Goal: Information Seeking & Learning: Learn about a topic

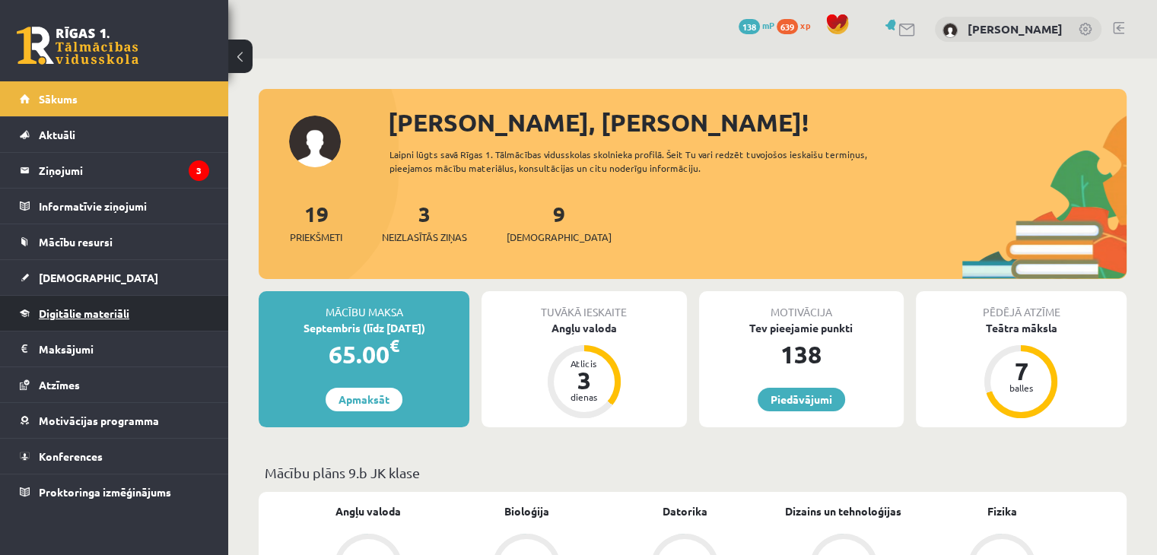
click at [97, 317] on span "Digitālie materiāli" at bounding box center [84, 313] width 90 height 14
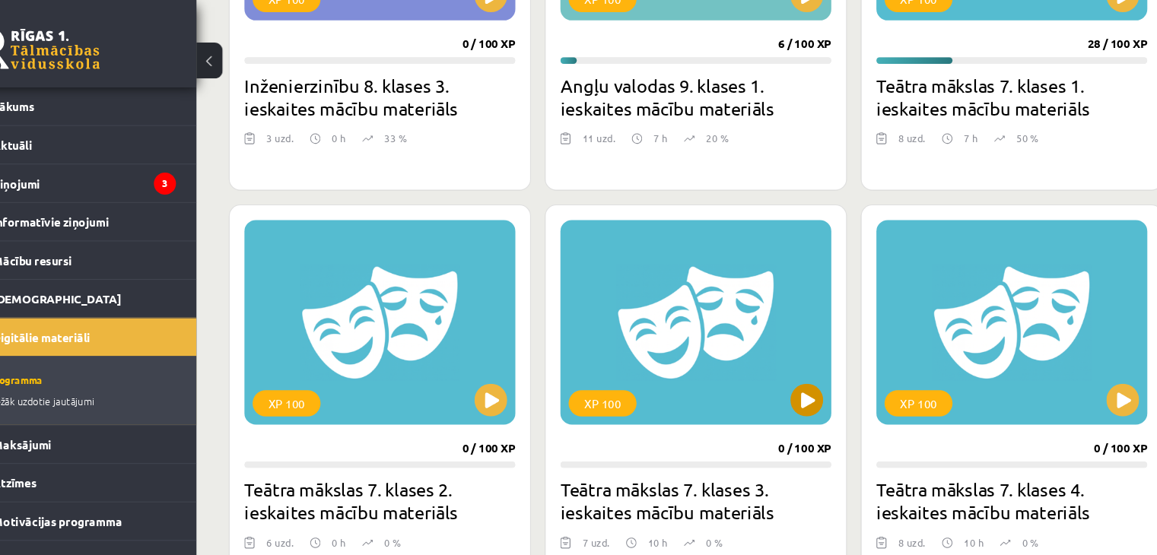
scroll to position [618, 0]
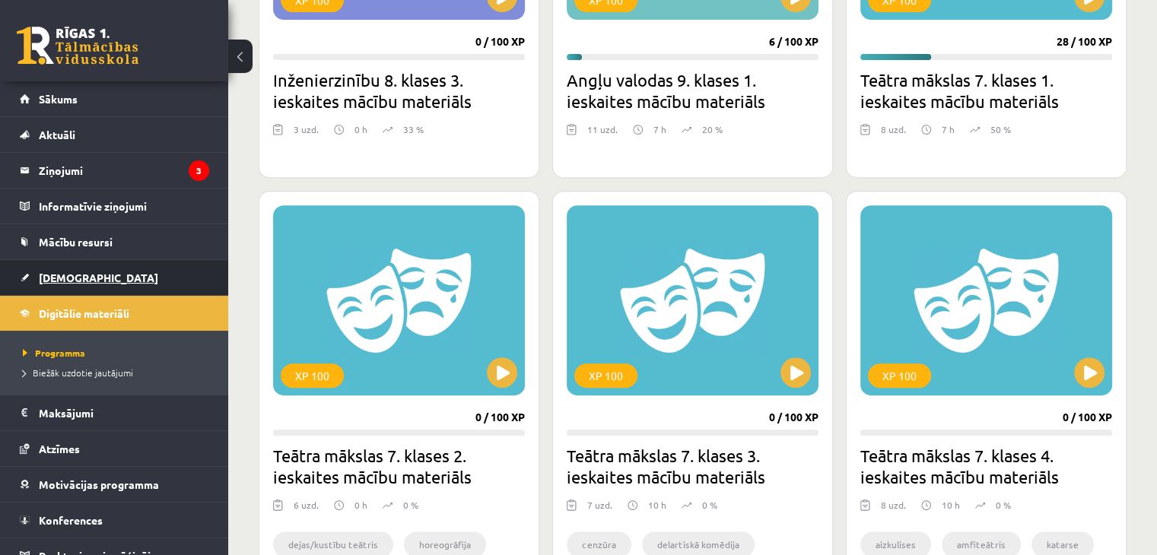
click at [88, 271] on link "[DEMOGRAPHIC_DATA]" at bounding box center [114, 277] width 189 height 35
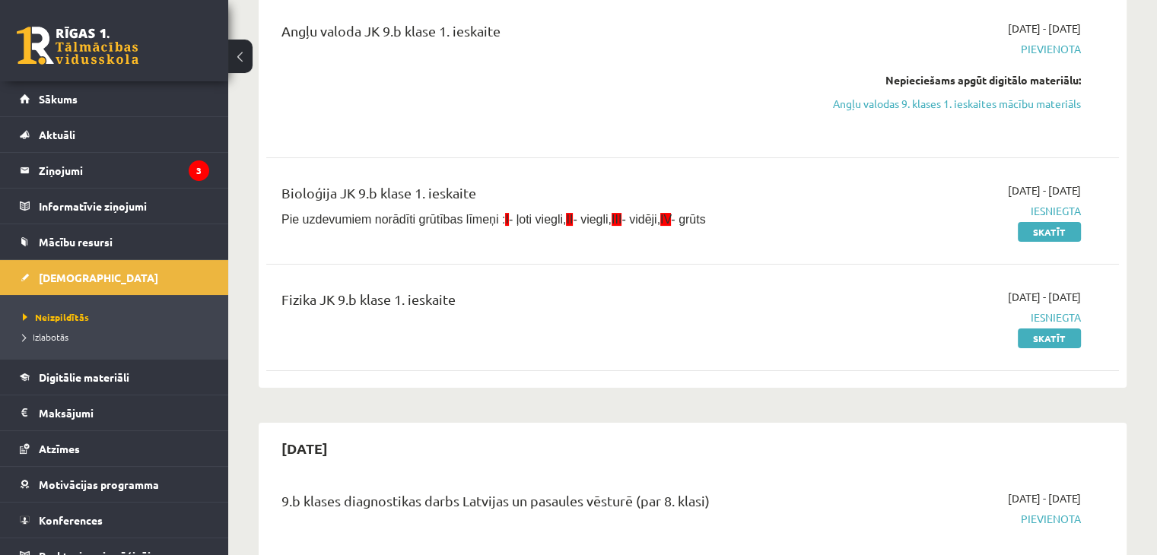
scroll to position [195, 0]
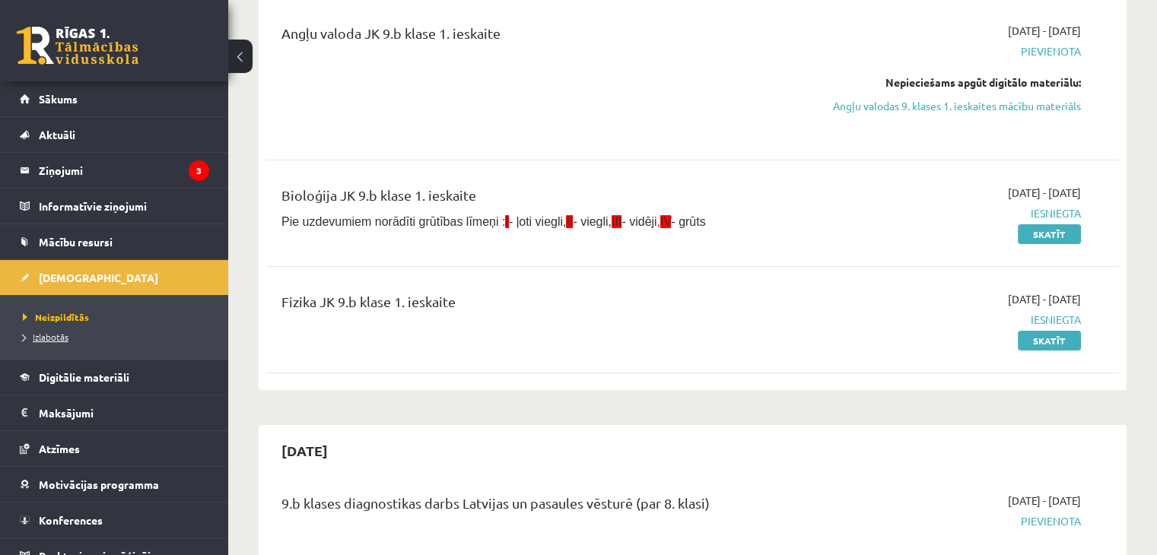
click at [56, 338] on span "Izlabotās" at bounding box center [46, 337] width 46 height 12
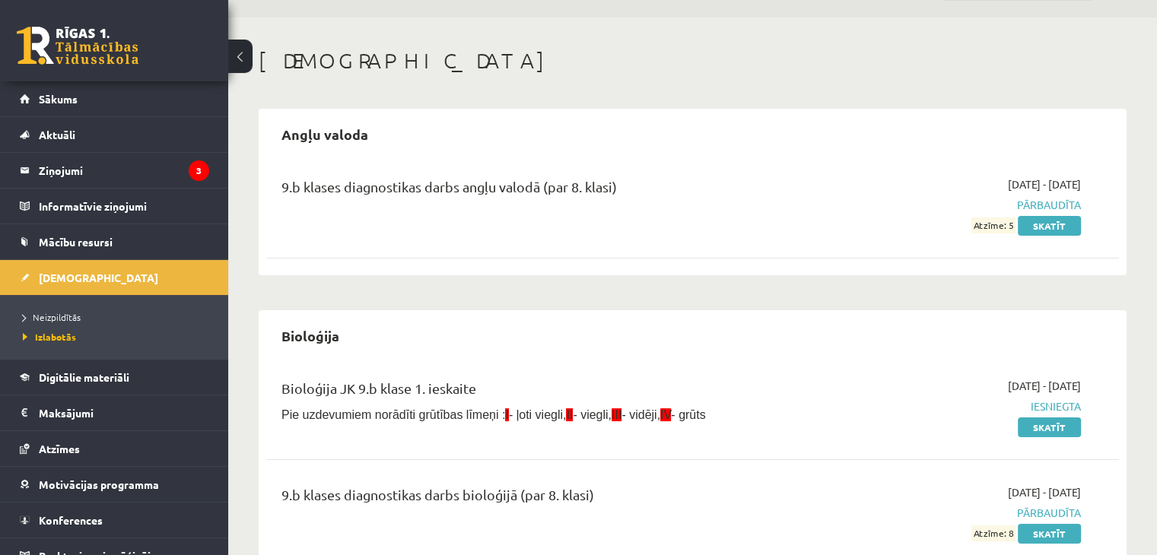
scroll to position [40, 0]
click at [88, 318] on link "Neizpildītās" at bounding box center [118, 317] width 190 height 14
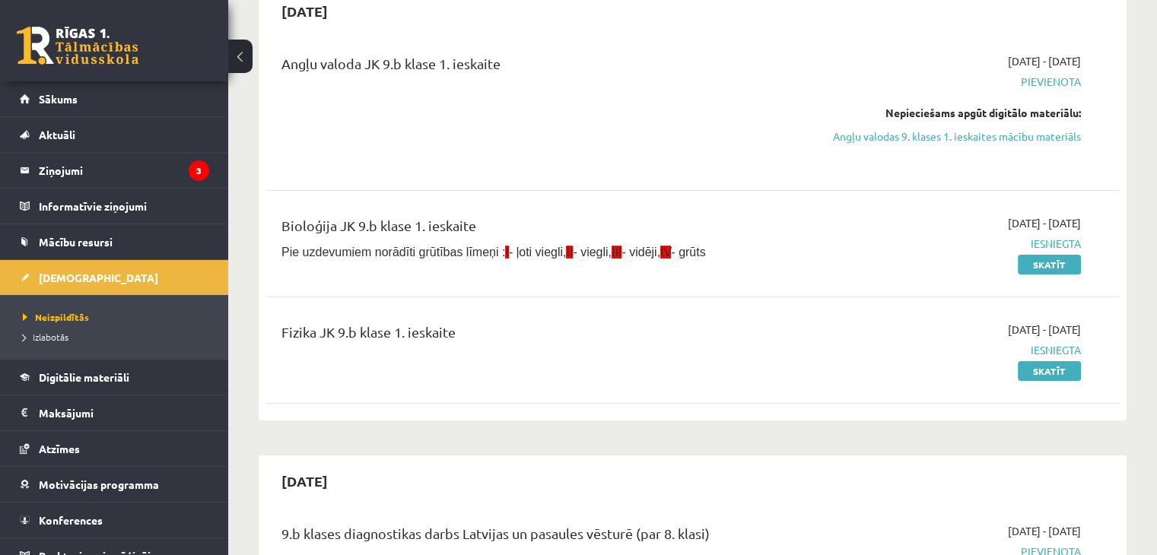
scroll to position [164, 0]
click at [113, 367] on link "Digitālie materiāli" at bounding box center [114, 377] width 189 height 35
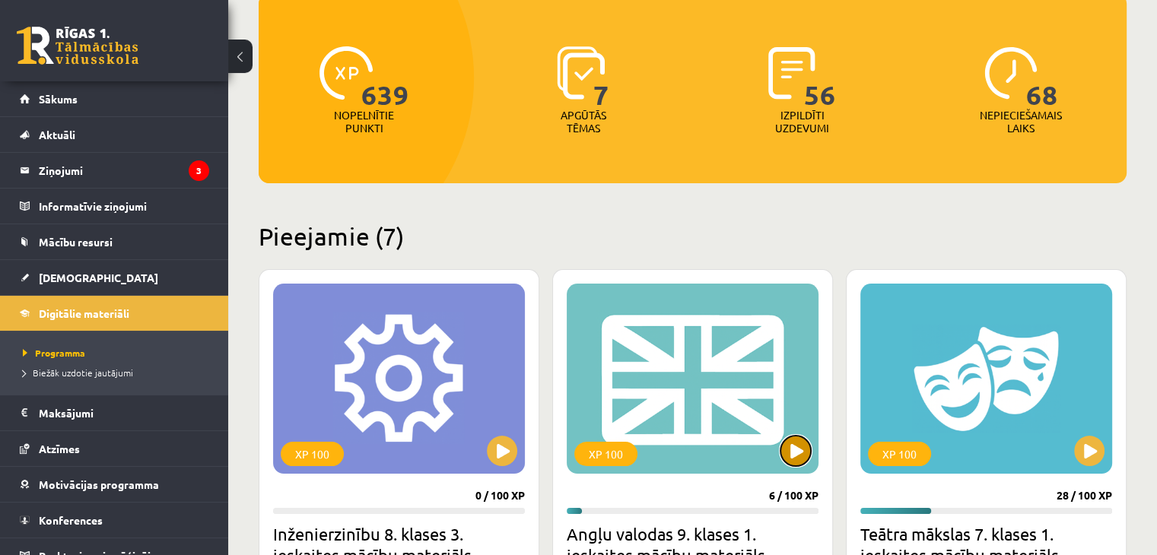
click at [785, 454] on button at bounding box center [795, 451] width 30 height 30
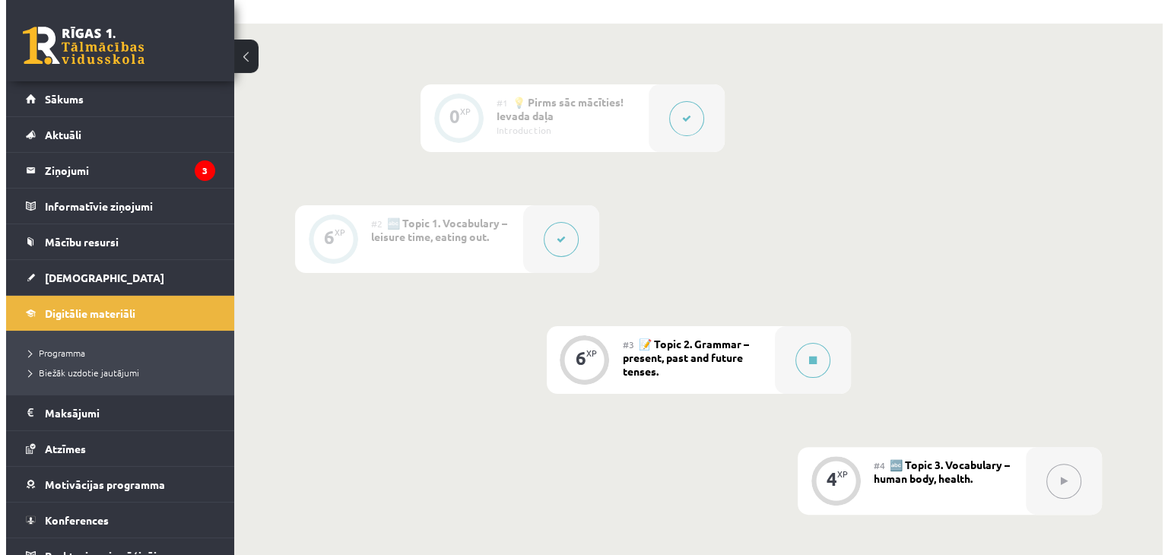
scroll to position [328, 0]
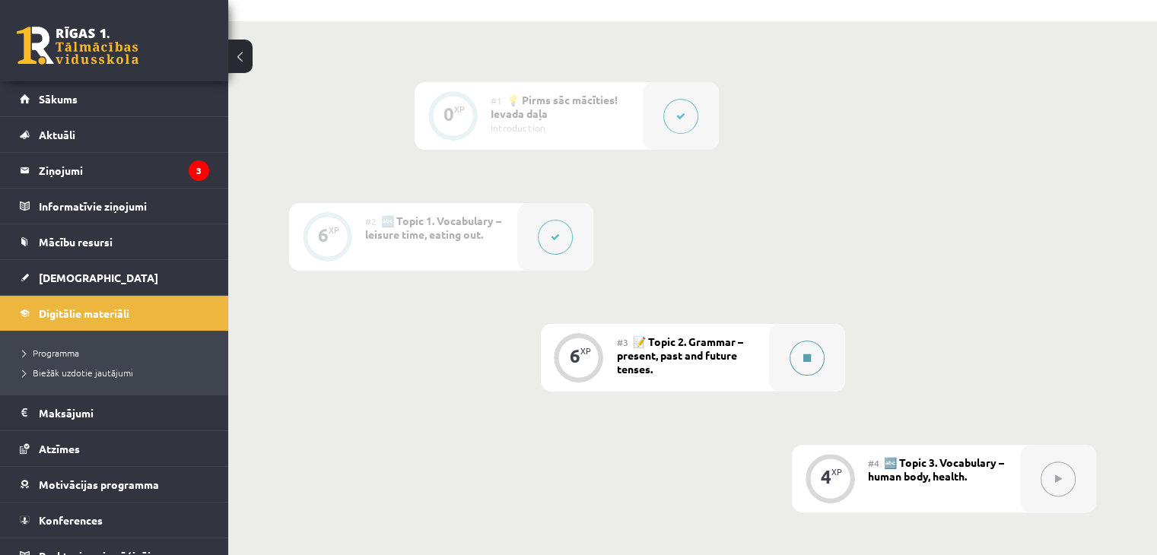
click at [808, 348] on button at bounding box center [806, 358] width 35 height 35
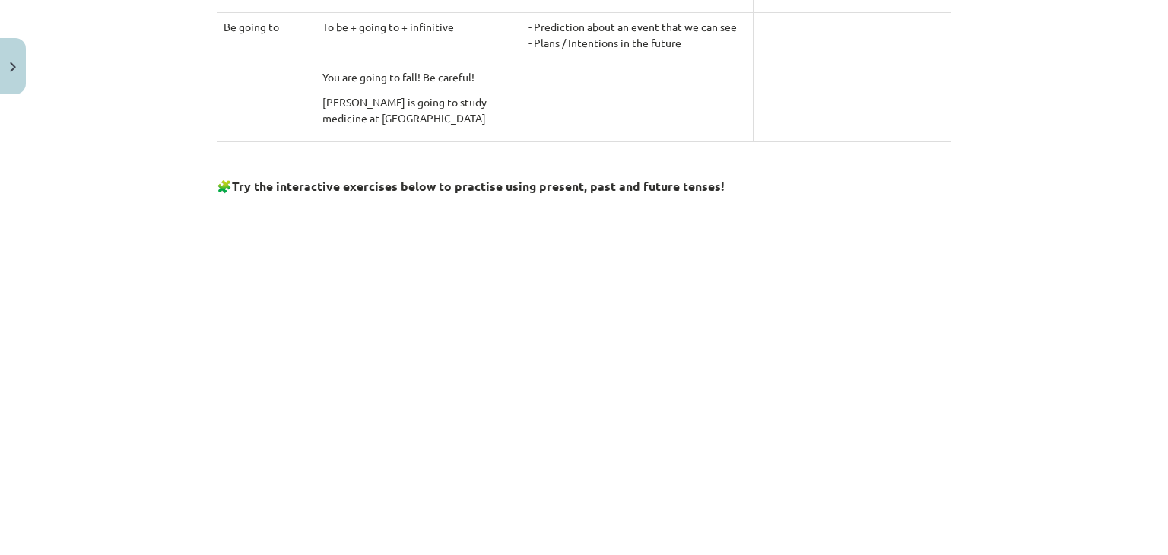
scroll to position [1290, 0]
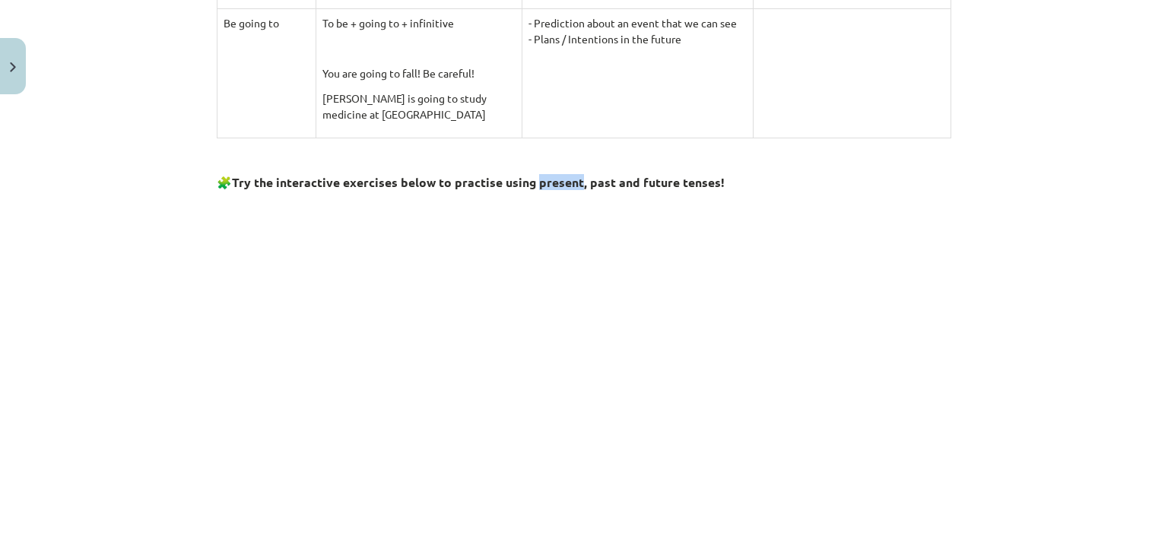
drag, startPoint x: 572, startPoint y: 174, endPoint x: 531, endPoint y: 173, distance: 41.1
click at [531, 174] on strong "Try the interactive exercises below to practise using present, past and future …" at bounding box center [478, 182] width 493 height 16
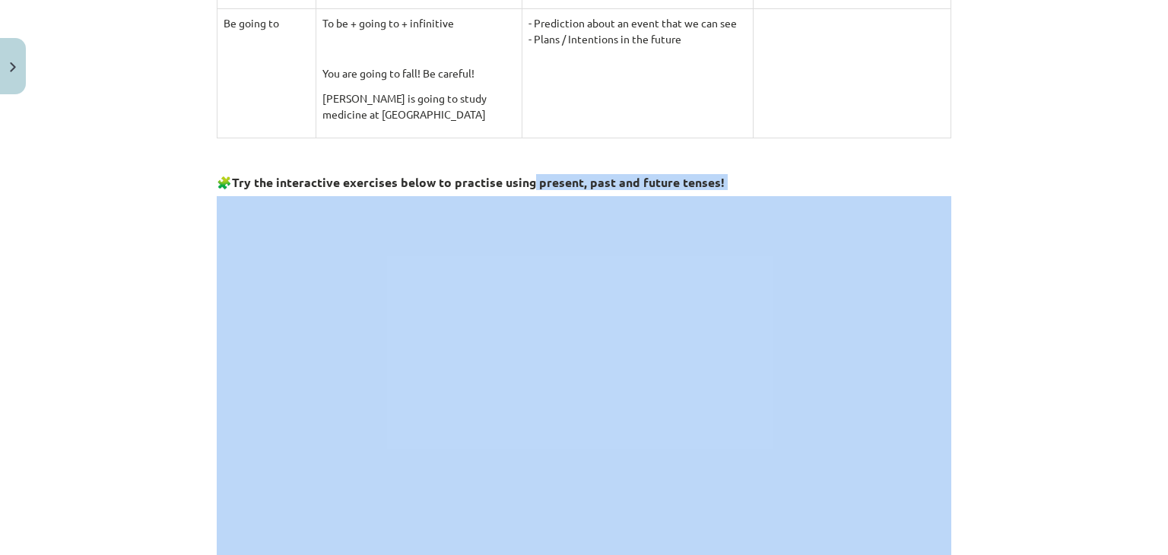
drag, startPoint x: 527, startPoint y: 170, endPoint x: 499, endPoint y: 192, distance: 35.7
click at [703, 174] on strong "Try the interactive exercises below to practise using present, past and future …" at bounding box center [478, 182] width 493 height 16
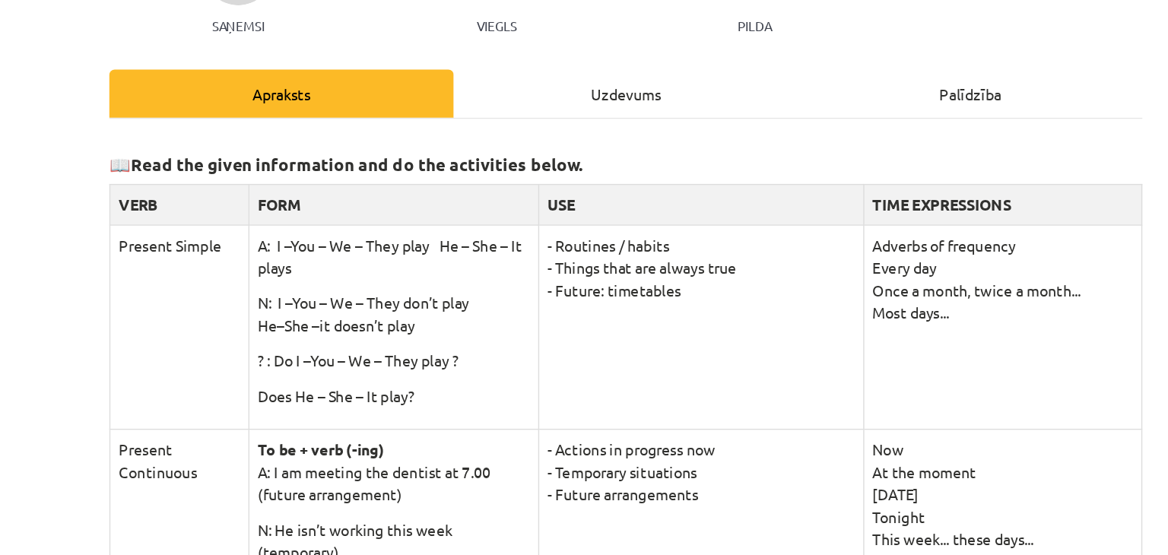
scroll to position [328, 0]
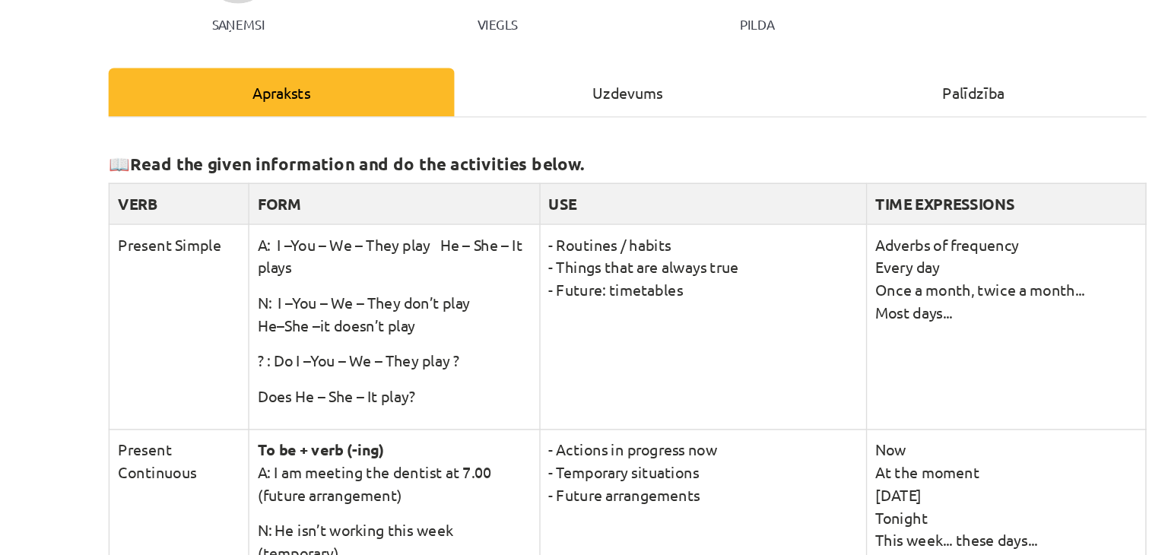
drag, startPoint x: 492, startPoint y: 272, endPoint x: 604, endPoint y: 312, distance: 118.6
click at [604, 312] on td "- Routines / habits - Things that are always true - Future: timetables" at bounding box center [637, 333] width 231 height 145
copy td "- Routines / habits - Things that are always true - Future: timetables"
click at [672, 348] on td "- Routines / habits - Things that are always true - Future: timetables" at bounding box center [637, 333] width 231 height 145
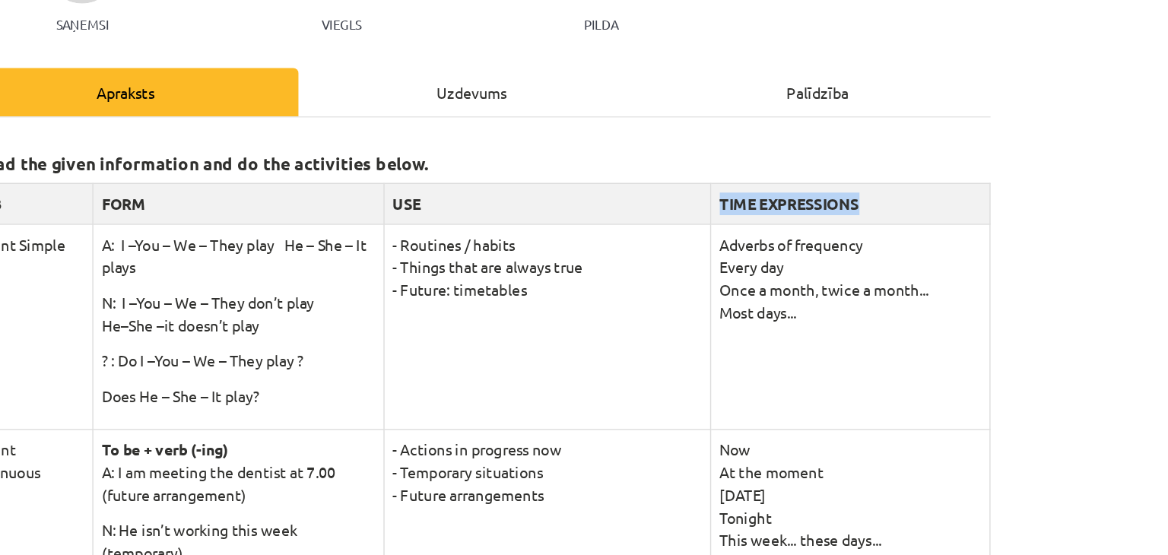
drag, startPoint x: 757, startPoint y: 244, endPoint x: 878, endPoint y: 256, distance: 122.3
click at [878, 256] on th "TIME EXPRESSIONS" at bounding box center [852, 246] width 198 height 29
drag, startPoint x: 877, startPoint y: 230, endPoint x: 747, endPoint y: 249, distance: 131.4
click at [747, 249] on tr "VERB FORM USE TIME EXPRESSIONS" at bounding box center [584, 246] width 734 height 29
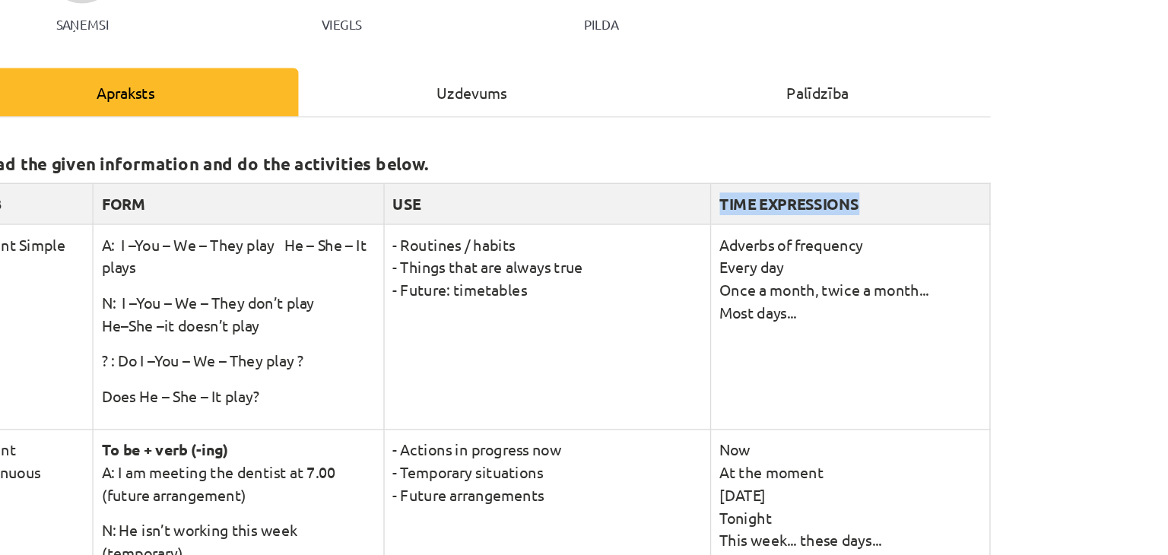
copy tr "TIME EXPRESSIONS"
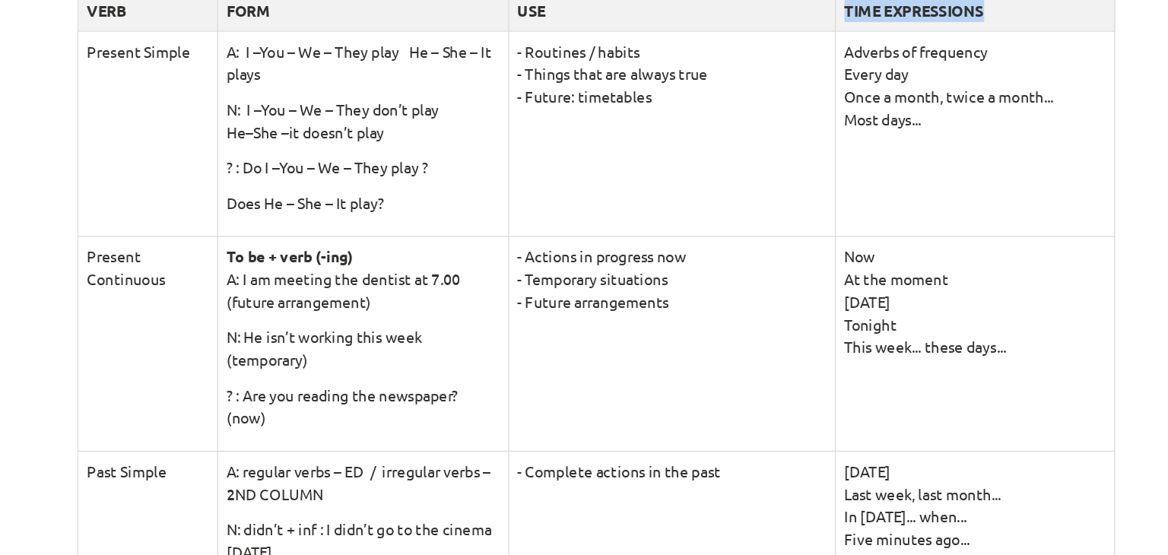
scroll to position [203, 0]
